Goal: Task Accomplishment & Management: Use online tool/utility

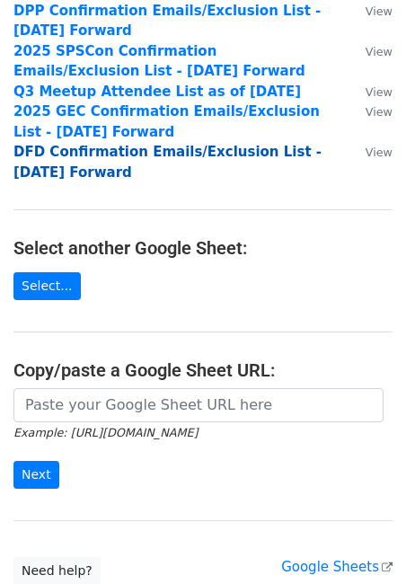
scroll to position [333, 0]
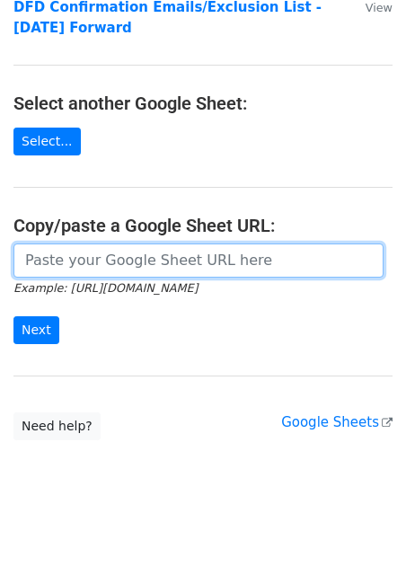
click at [144, 267] on input "url" at bounding box center [198, 261] width 370 height 34
paste input "https://docs.google.com/spreadsheets/d/1EKaz7hIKol99lCNctwmco7j1M1-8XkApXCT7ZYX…"
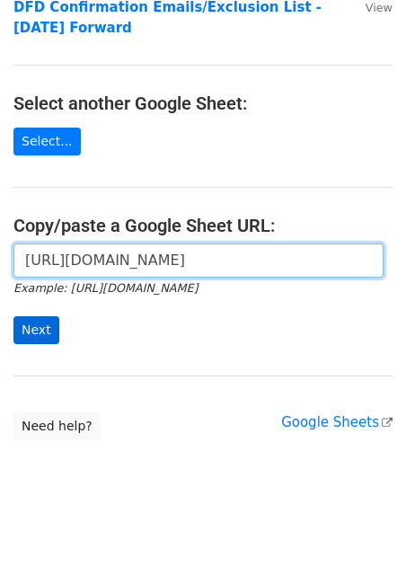
type input "https://docs.google.com/spreadsheets/d/1EKaz7hIKol99lCNctwmco7j1M1-8XkApXCT7ZYX…"
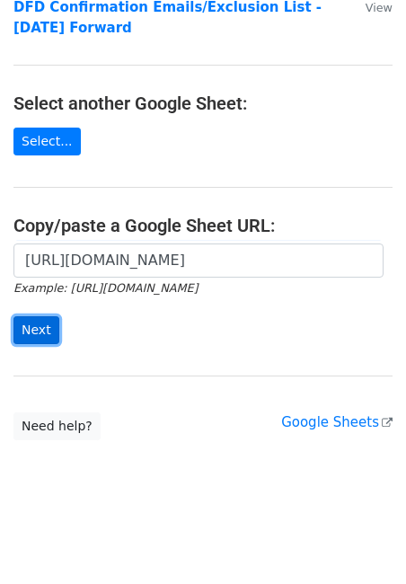
click at [33, 325] on input "Next" at bounding box center [36, 330] width 46 height 28
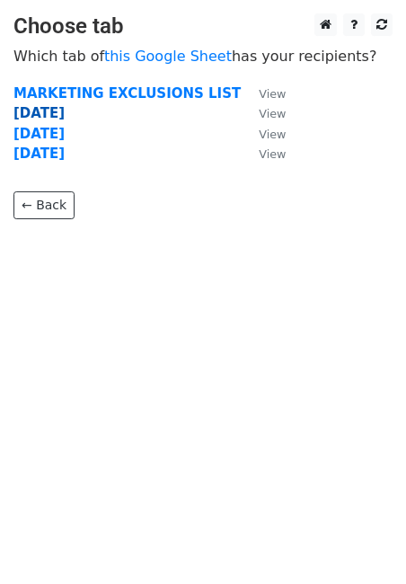
click at [35, 119] on strong "9.9.25" at bounding box center [38, 113] width 51 height 16
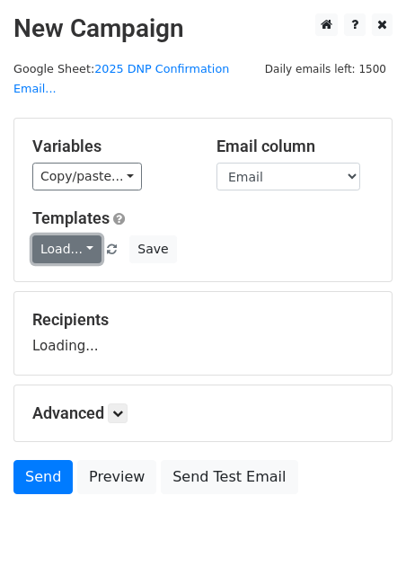
click at [76, 235] on link "Load..." at bounding box center [66, 249] width 69 height 28
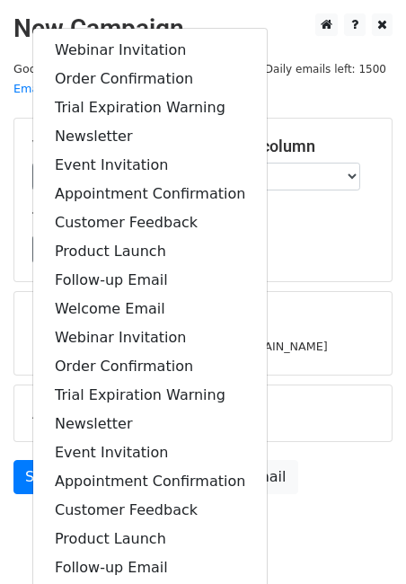
click at [360, 235] on div "Load... Webinar Invitation Order Confirmation Trial Expiration Warning Newslett…" at bounding box center [203, 249] width 368 height 28
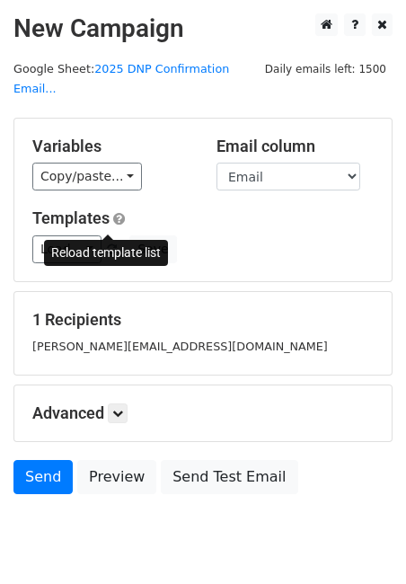
click at [107, 244] on span at bounding box center [112, 250] width 10 height 12
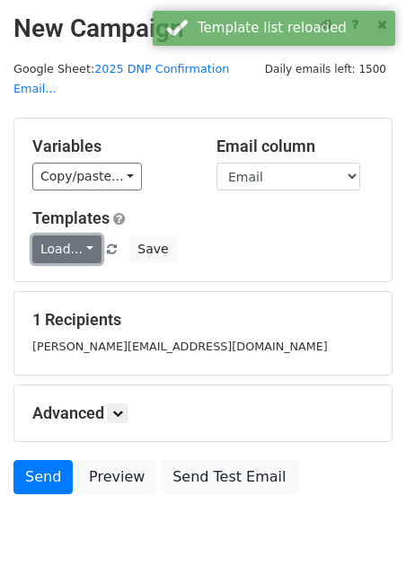
click at [84, 235] on link "Load..." at bounding box center [66, 249] width 69 height 28
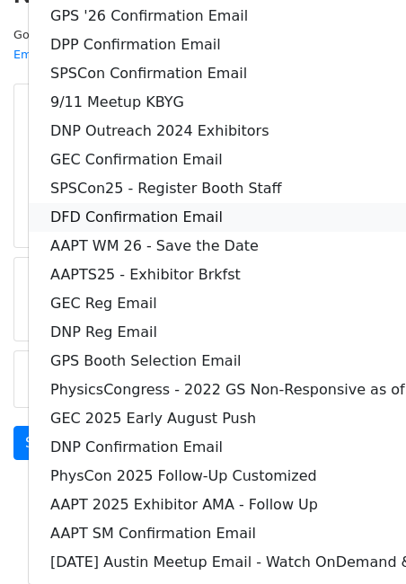
scroll to position [42, 0]
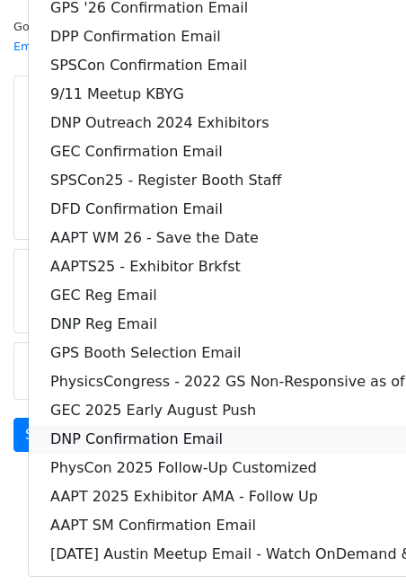
click at [90, 425] on link "DNP Confirmation Email" at bounding box center [285, 439] width 512 height 29
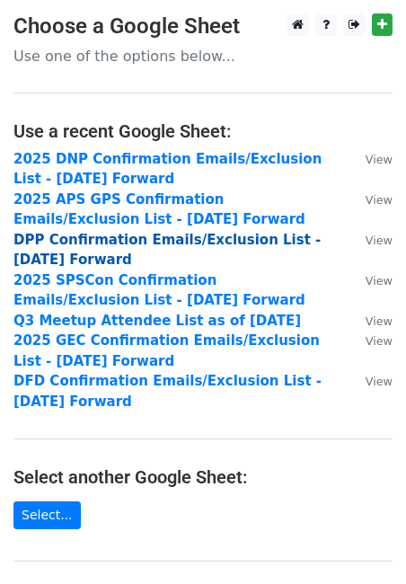
click at [98, 243] on strong "DPP Confirmation Emails/Exclusion List - 6.30.25 Forward" at bounding box center [166, 250] width 307 height 37
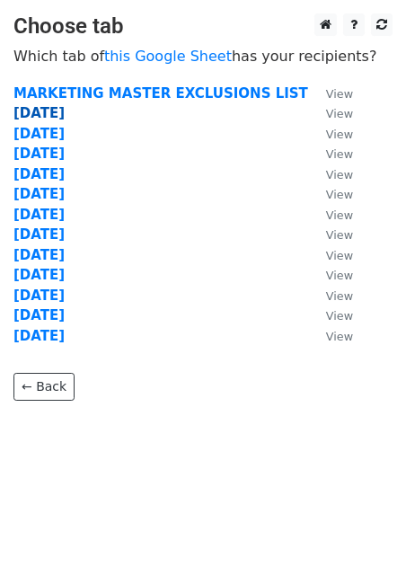
click at [26, 110] on strong "9.9.25" at bounding box center [38, 113] width 51 height 16
click at [43, 112] on strong "9.9.25" at bounding box center [38, 113] width 51 height 16
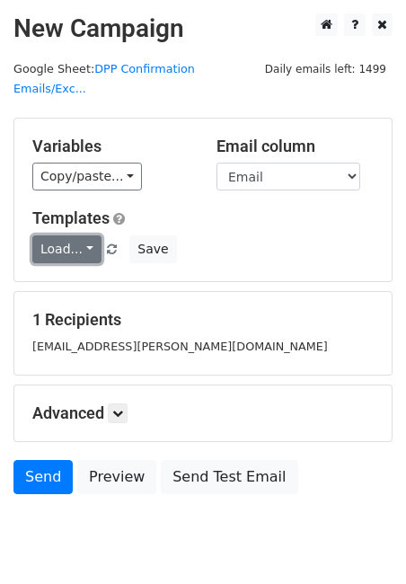
click at [82, 235] on link "Load..." at bounding box center [66, 249] width 69 height 28
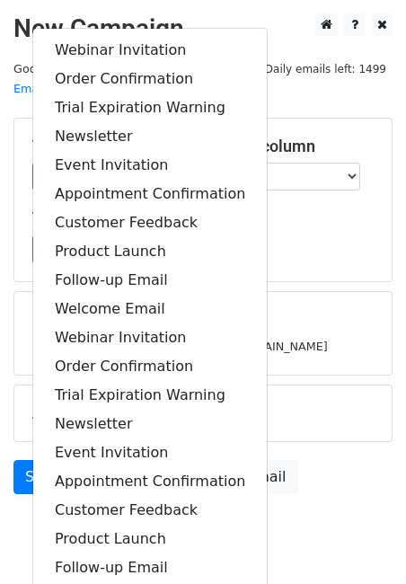
click at [272, 235] on div "Load... Webinar Invitation Order Confirmation Trial Expiration Warning Newslett…" at bounding box center [203, 249] width 368 height 28
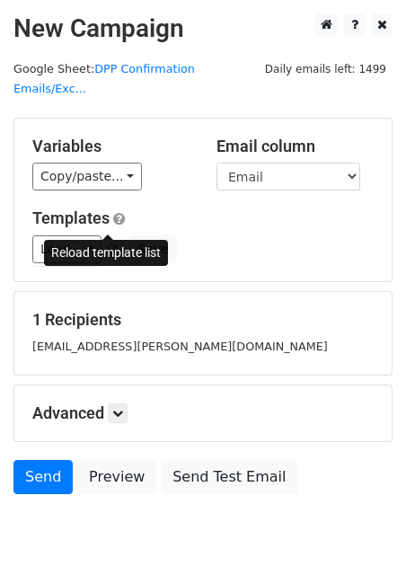
click at [107, 244] on span at bounding box center [112, 250] width 10 height 12
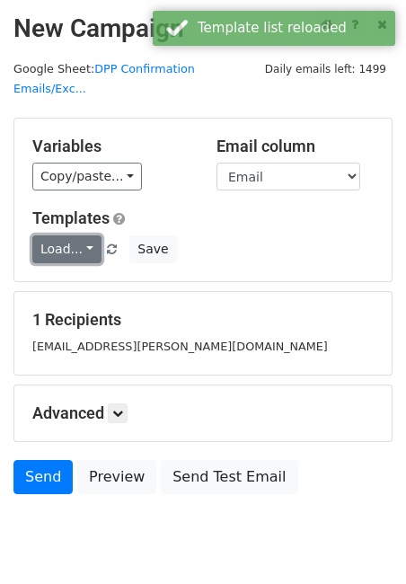
click at [70, 235] on link "Load..." at bounding box center [66, 249] width 69 height 28
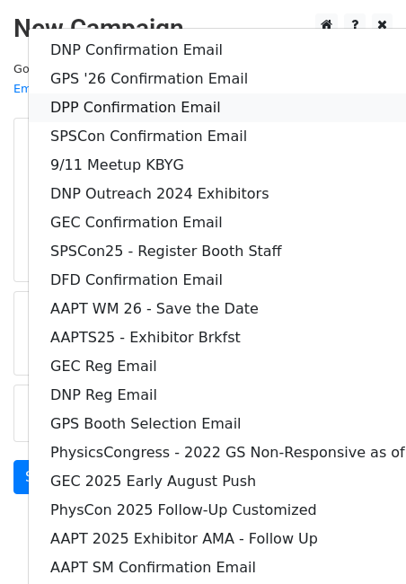
click at [124, 93] on link "DPP Confirmation Email" at bounding box center [285, 107] width 512 height 29
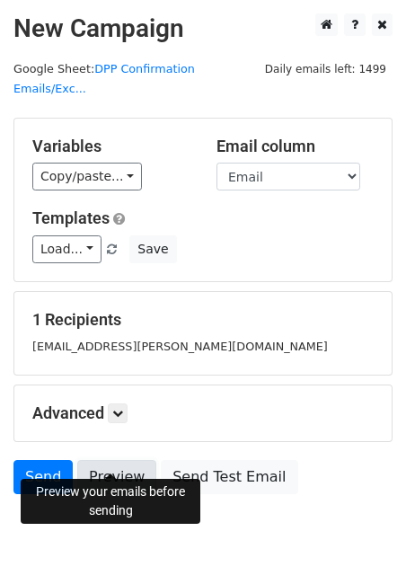
click at [108, 460] on link "Preview" at bounding box center [116, 477] width 79 height 34
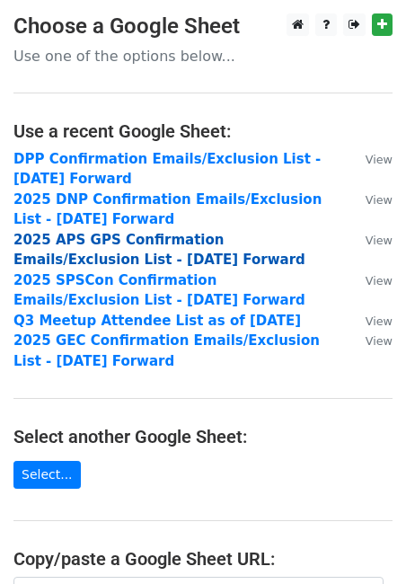
click at [126, 239] on strong "2025 APS GPS Confirmation Emails/Exclusion List - [DATE] Forward" at bounding box center [159, 250] width 292 height 37
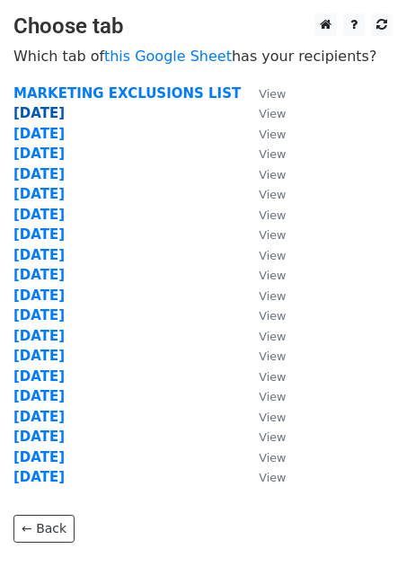
click at [39, 107] on strong "9.9.25" at bounding box center [38, 113] width 51 height 16
click at [27, 115] on strong "9.9.25" at bounding box center [38, 113] width 51 height 16
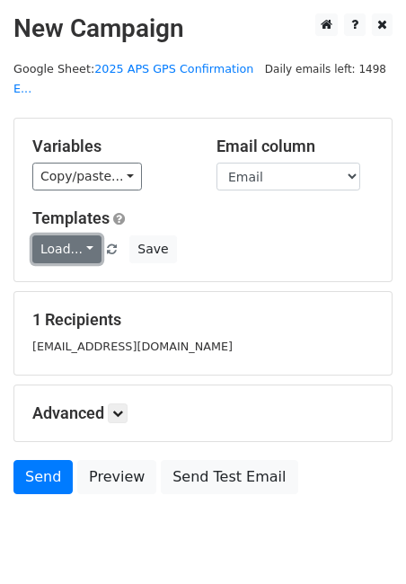
click at [87, 235] on link "Load..." at bounding box center [66, 249] width 69 height 28
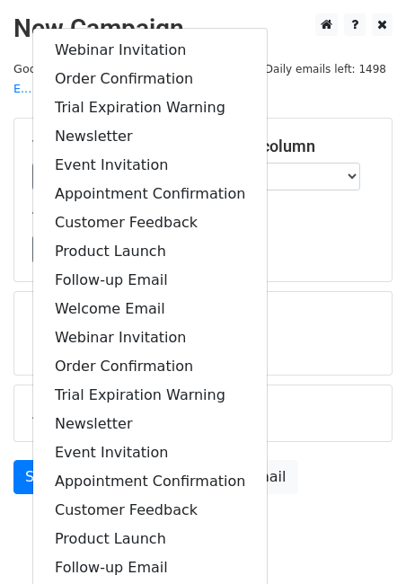
click at [277, 246] on div "Variables Copy/paste... {{Exhibiting As Name}} {{First Name}} {{Last Name}} {{E…" at bounding box center [202, 200] width 377 height 163
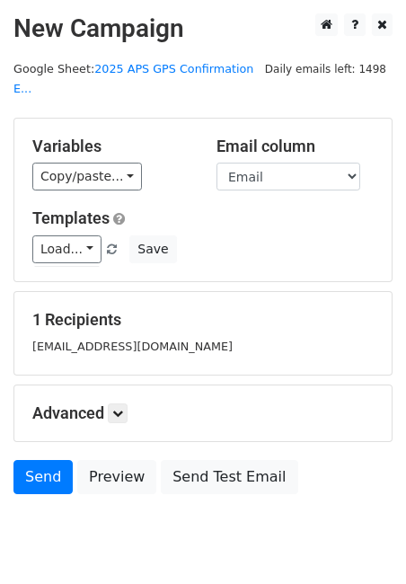
click at [116, 241] on span "Load... Webinar Invitation Order Confirmation Trial Expiration Warning Newslett…" at bounding box center [80, 249] width 97 height 16
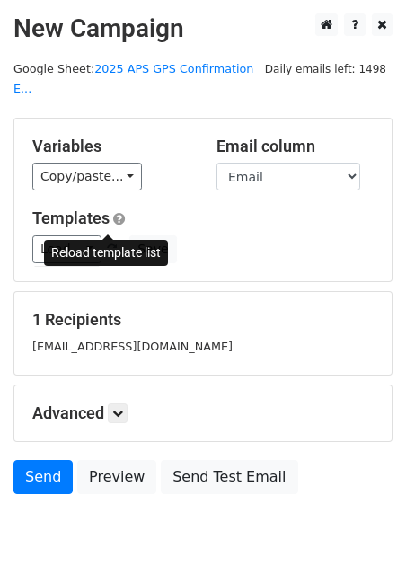
click at [109, 244] on span at bounding box center [112, 250] width 10 height 12
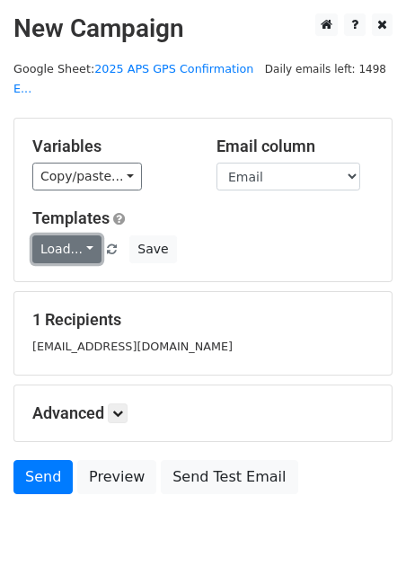
click at [85, 235] on link "Load..." at bounding box center [66, 249] width 69 height 28
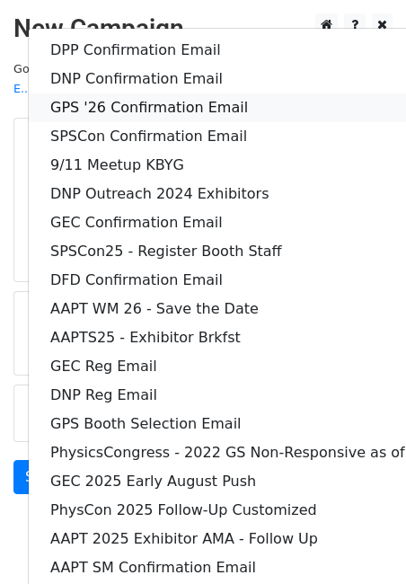
click at [130, 93] on link "GPS '26 Confirmation Email" at bounding box center [285, 107] width 512 height 29
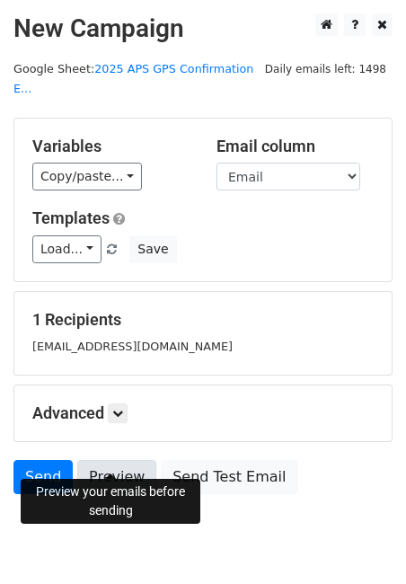
click at [123, 460] on link "Preview" at bounding box center [116, 477] width 79 height 34
